Goal: Task Accomplishment & Management: Use online tool/utility

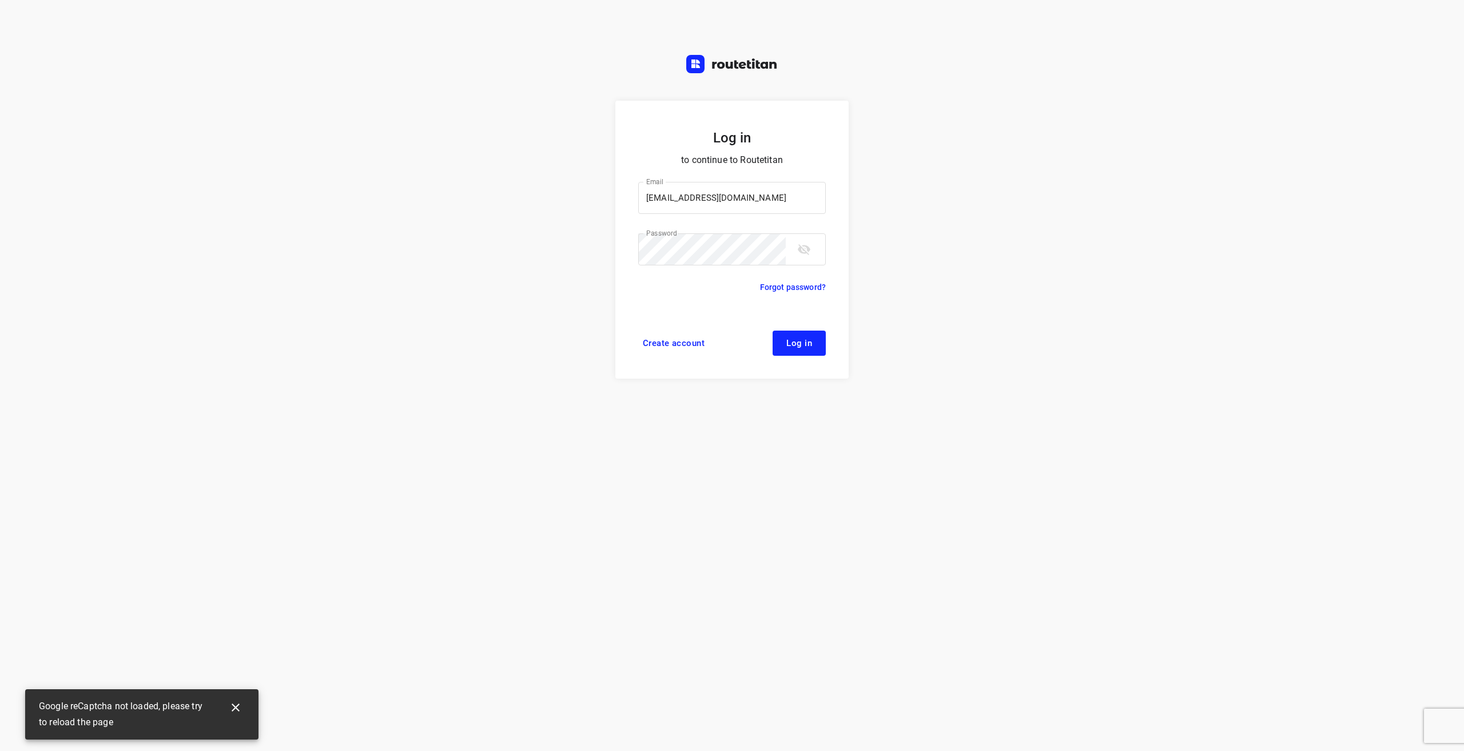
click at [786, 340] on button "Log in" at bounding box center [799, 343] width 53 height 25
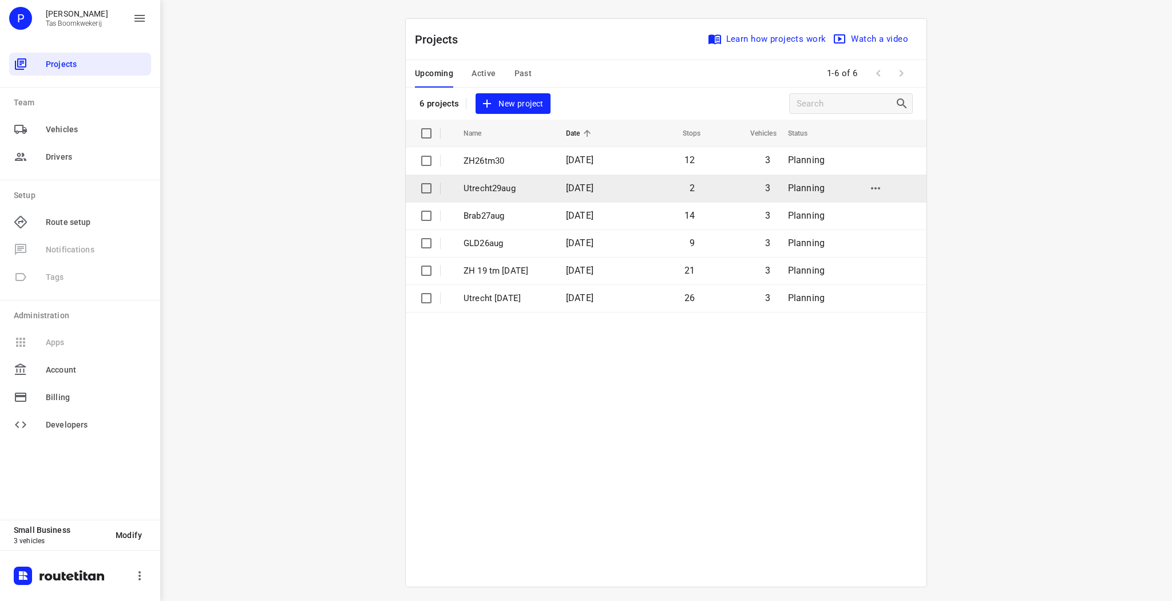
click at [497, 188] on p "Utrecht29aug" at bounding box center [505, 188] width 85 height 13
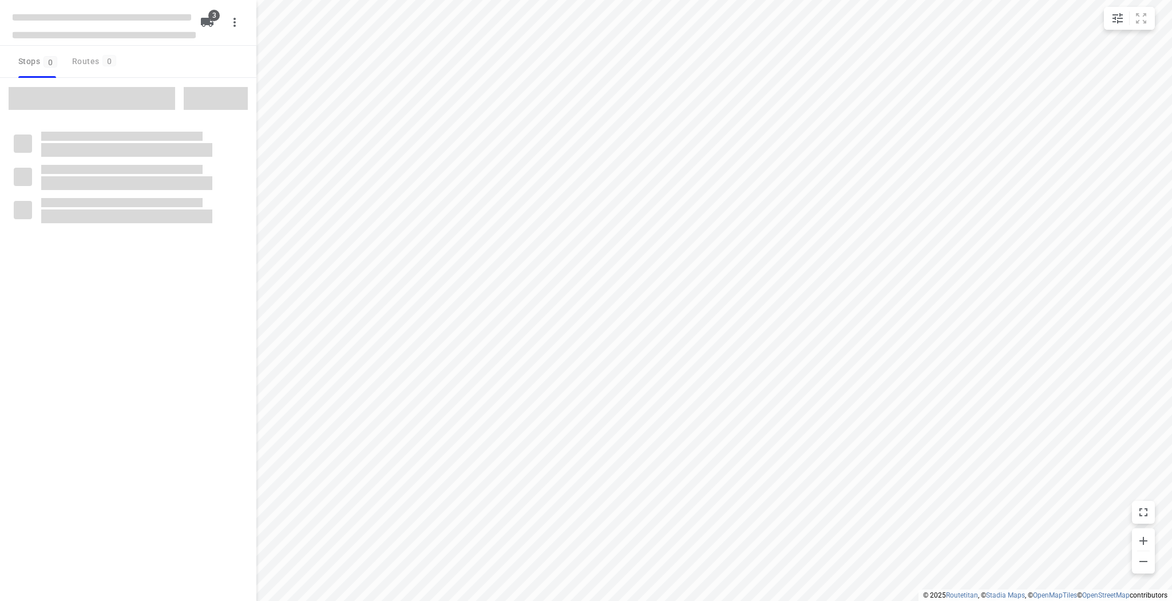
type input "distance"
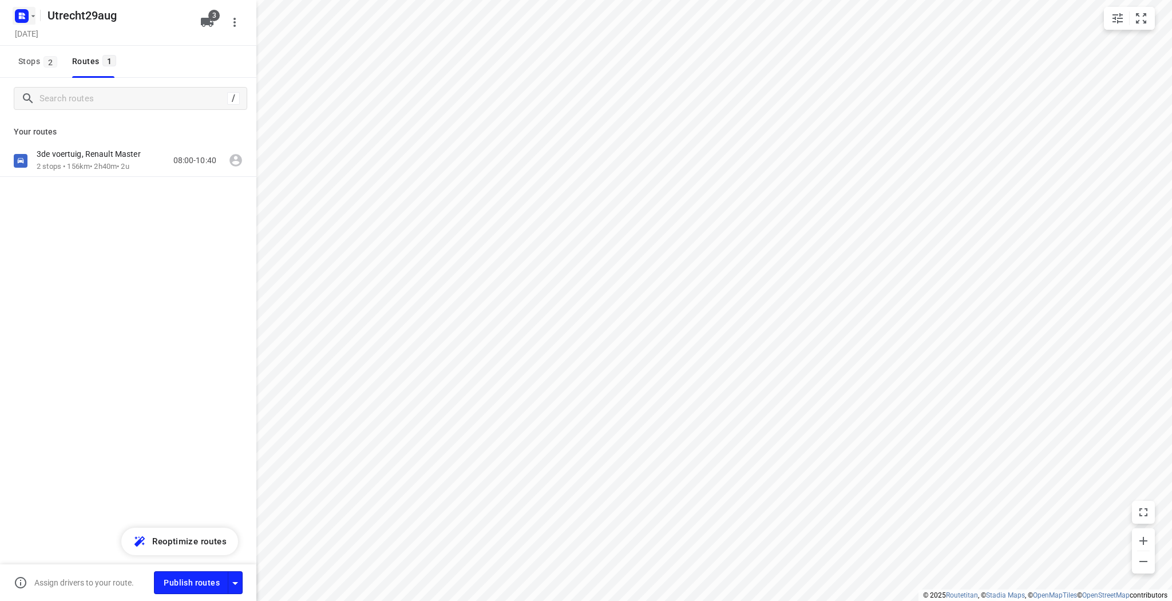
click at [31, 13] on icon "button" at bounding box center [33, 15] width 9 height 9
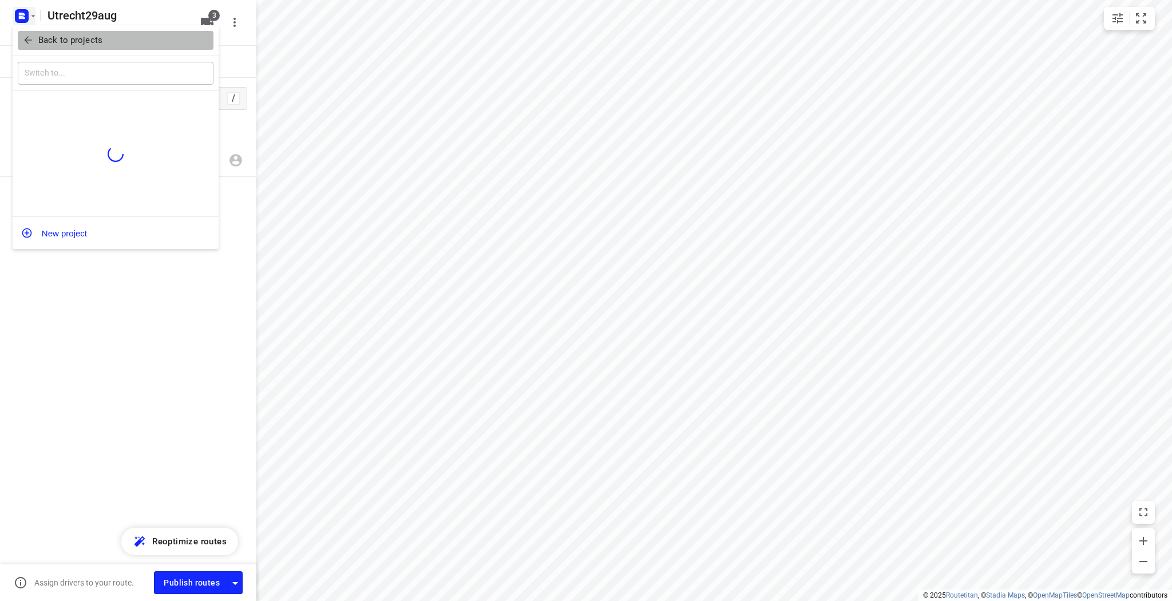
click at [53, 34] on p "Back to projects" at bounding box center [70, 40] width 64 height 13
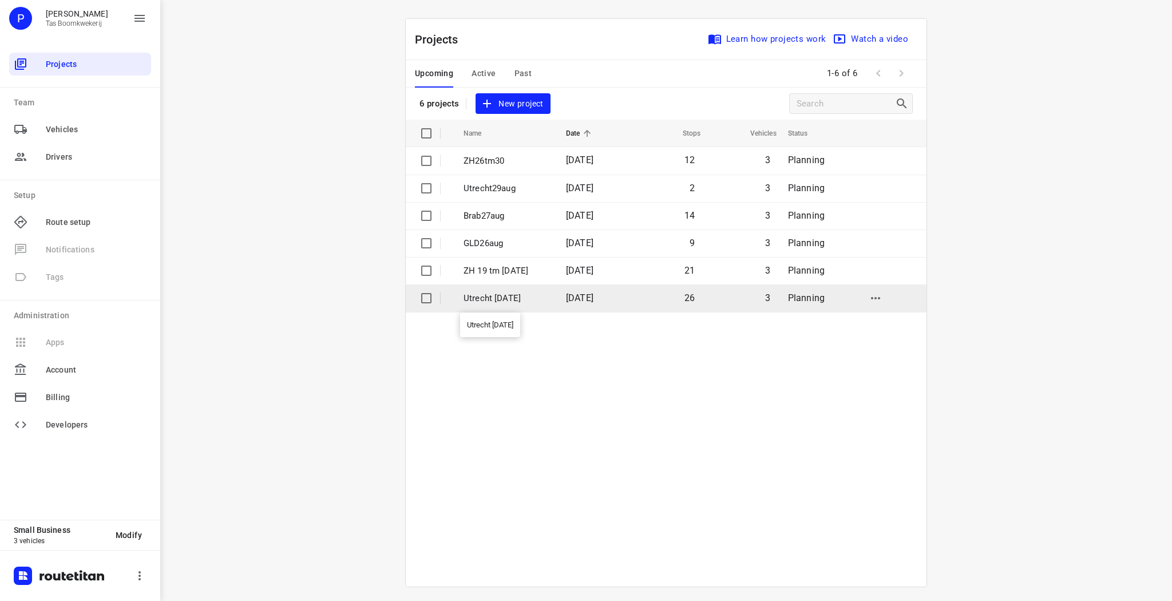
click at [531, 297] on p "Utrecht [DATE]" at bounding box center [505, 298] width 85 height 13
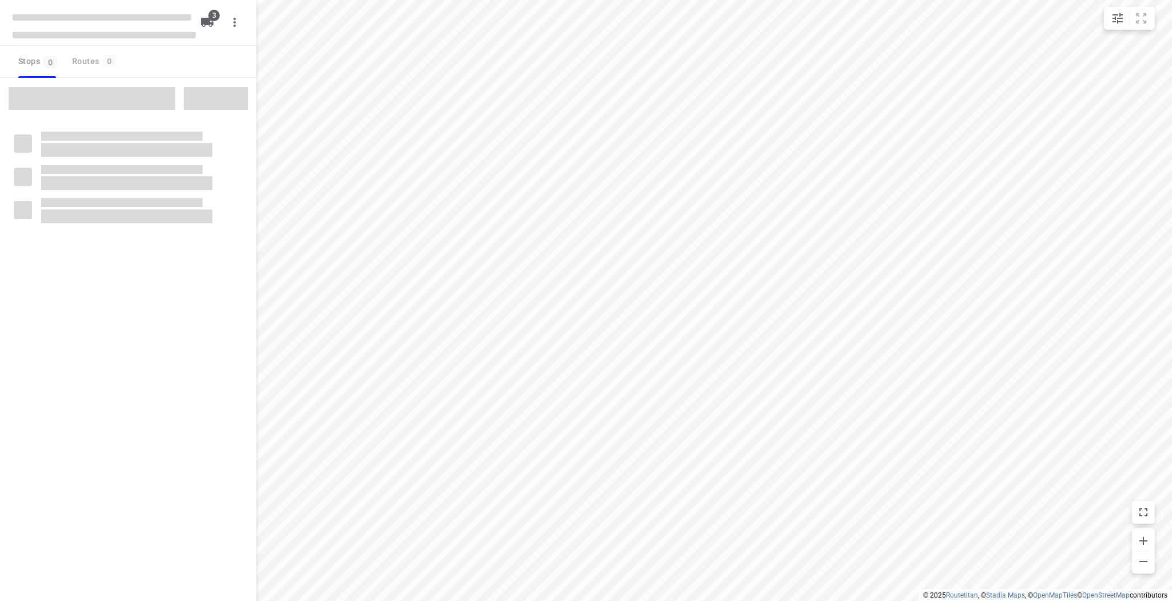
type input "distance"
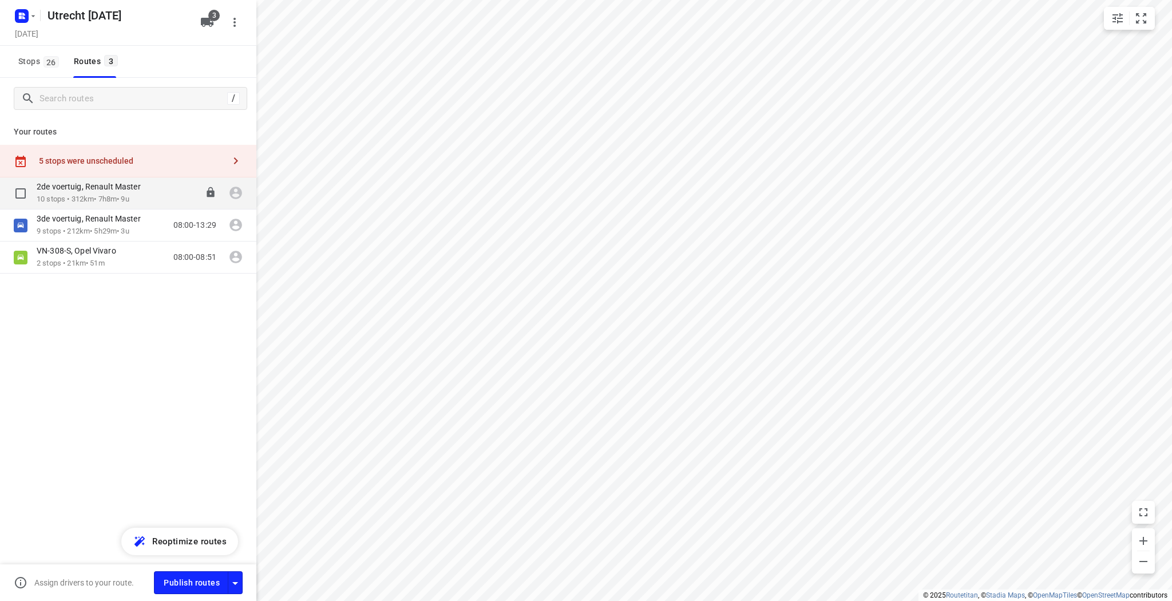
click at [122, 180] on div "2de voertuig, Renault Master 10 stops • 312km • 7h8m • 9u 08:00-15:08" at bounding box center [128, 193] width 256 height 32
